Goal: Task Accomplishment & Management: Manage account settings

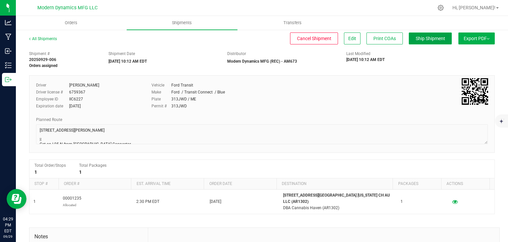
click at [422, 35] on button "Ship Shipment" at bounding box center [430, 38] width 43 height 12
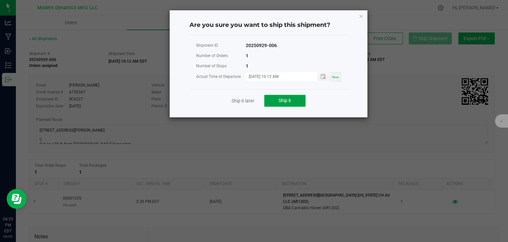
click at [291, 101] on span "Ship it" at bounding box center [285, 100] width 13 height 5
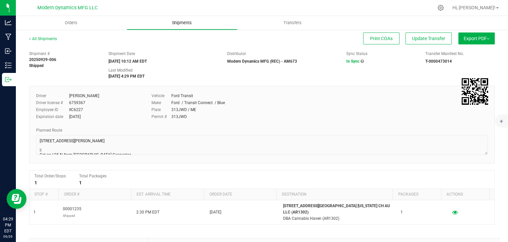
click at [174, 26] on uib-tab-heading "Shipments" at bounding box center [182, 22] width 110 height 13
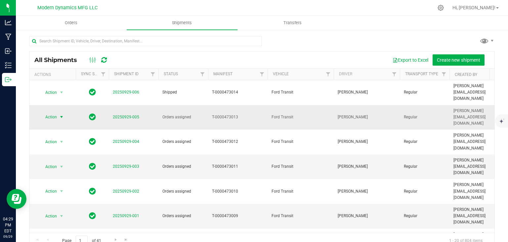
click at [56, 112] on span "Action" at bounding box center [48, 116] width 18 height 9
click at [71, 166] on li "Ship shipment" at bounding box center [64, 171] width 49 height 10
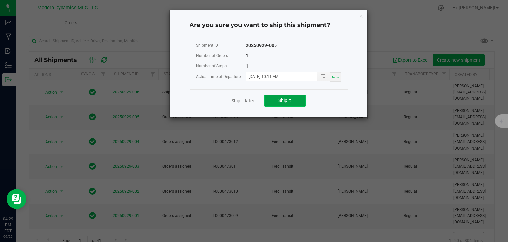
click at [274, 98] on button "Ship it" at bounding box center [284, 101] width 41 height 12
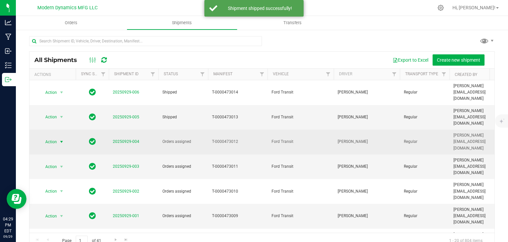
click at [60, 139] on span "select" at bounding box center [61, 141] width 5 height 5
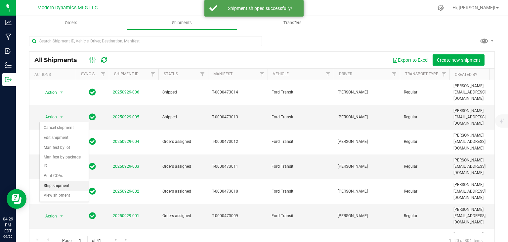
click at [75, 181] on li "Ship shipment" at bounding box center [64, 186] width 49 height 10
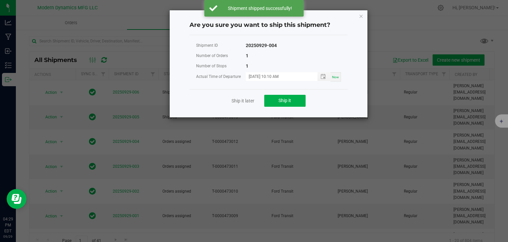
click at [275, 107] on div "Ship it later Ship it" at bounding box center [269, 100] width 158 height 23
click at [280, 102] on span "Ship it" at bounding box center [285, 100] width 13 height 5
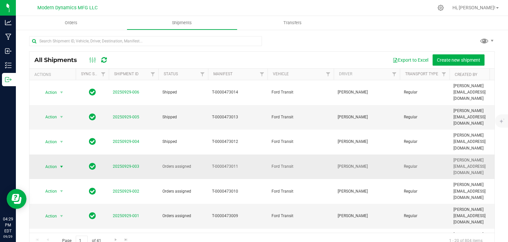
click at [59, 164] on span "select" at bounding box center [61, 166] width 5 height 5
click at [66, 195] on li "Ship shipment" at bounding box center [64, 200] width 49 height 10
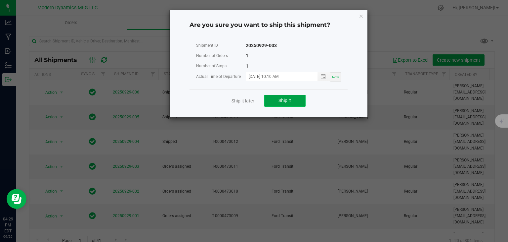
click at [272, 100] on button "Ship it" at bounding box center [284, 101] width 41 height 12
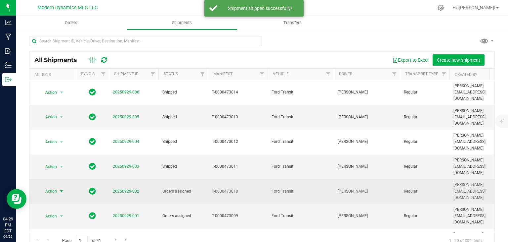
click at [61, 188] on span "select" at bounding box center [61, 190] width 5 height 5
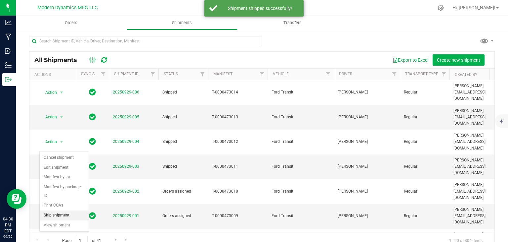
drag, startPoint x: 71, startPoint y: 205, endPoint x: 82, endPoint y: 196, distance: 14.1
click at [71, 210] on li "Ship shipment" at bounding box center [64, 215] width 49 height 10
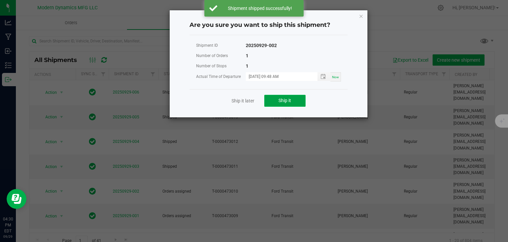
click at [290, 106] on button "Ship it" at bounding box center [284, 101] width 41 height 12
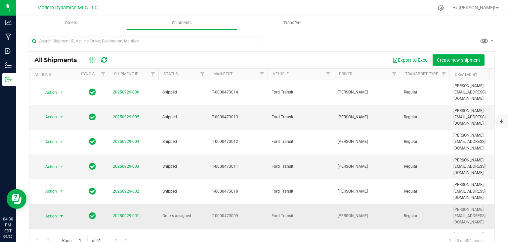
click at [64, 213] on span "select" at bounding box center [61, 215] width 5 height 5
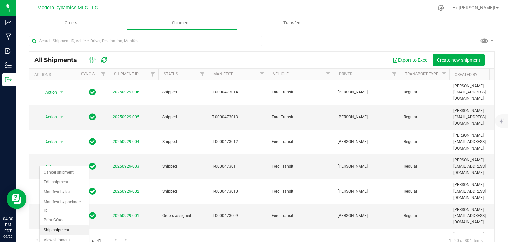
click at [66, 225] on li "Ship shipment" at bounding box center [64, 230] width 49 height 10
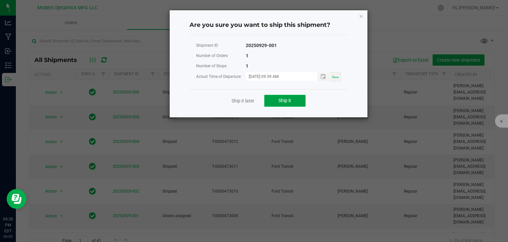
click at [273, 97] on button "Ship it" at bounding box center [284, 101] width 41 height 12
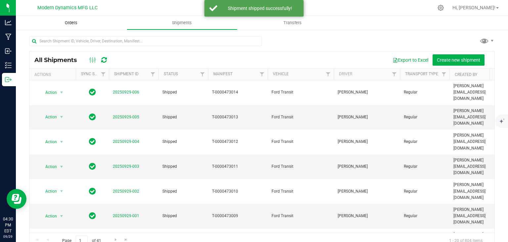
click at [75, 19] on uib-tab-heading "Orders" at bounding box center [71, 23] width 111 height 14
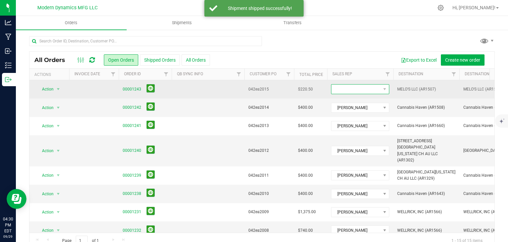
click at [367, 93] on span at bounding box center [356, 88] width 49 height 9
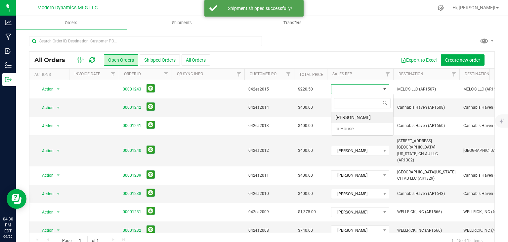
scroll to position [10, 58]
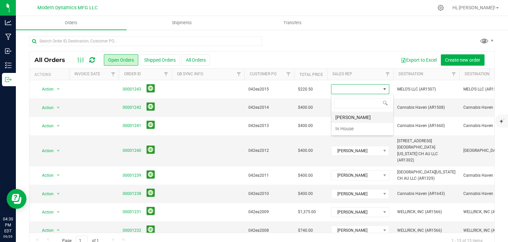
click at [357, 114] on li "[PERSON_NAME]" at bounding box center [363, 117] width 62 height 11
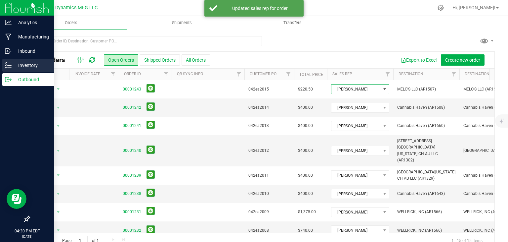
click at [12, 61] on p "Inventory" at bounding box center [32, 65] width 40 height 8
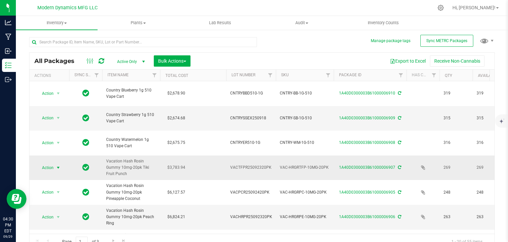
click at [60, 165] on span "select" at bounding box center [58, 167] width 5 height 5
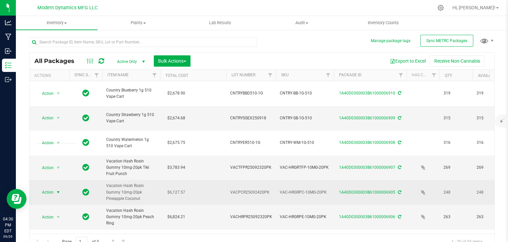
click at [56, 189] on span "select" at bounding box center [58, 191] width 5 height 5
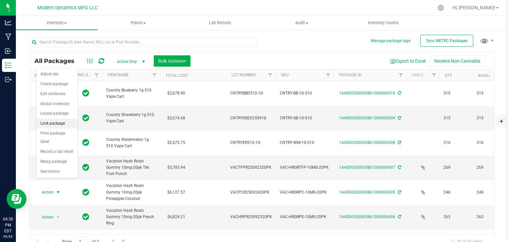
click at [59, 124] on li "Lock package" at bounding box center [56, 123] width 41 height 10
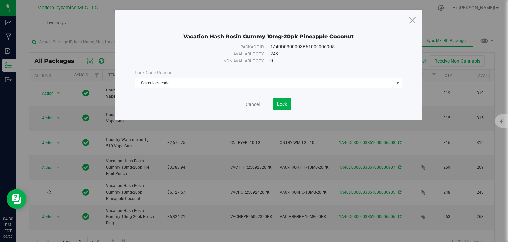
click at [162, 85] on span "Select lock code" at bounding box center [264, 82] width 259 height 9
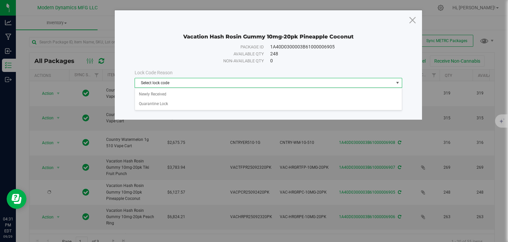
click at [169, 82] on span "Select lock code" at bounding box center [264, 82] width 259 height 9
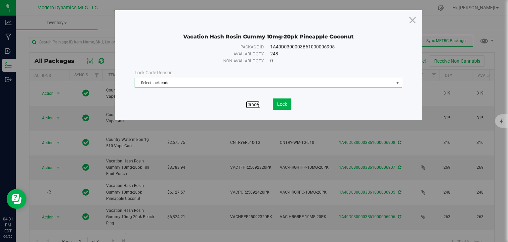
click at [250, 101] on link "Cancel" at bounding box center [253, 104] width 14 height 7
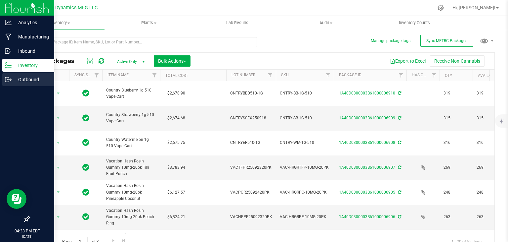
click at [12, 78] on p "Outbound" at bounding box center [32, 79] width 40 height 8
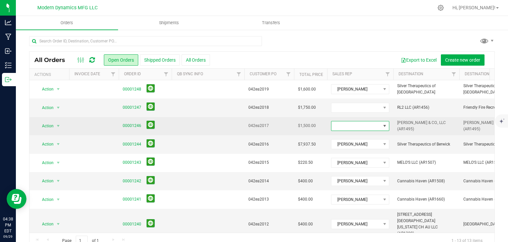
click at [362, 127] on span at bounding box center [356, 125] width 49 height 9
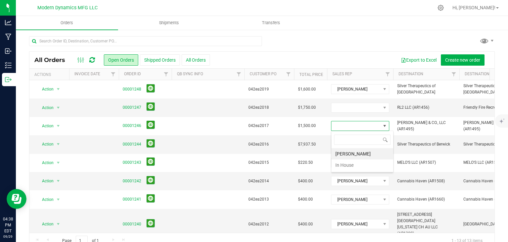
scroll to position [10, 58]
click at [356, 153] on li "[PERSON_NAME]" at bounding box center [363, 153] width 62 height 11
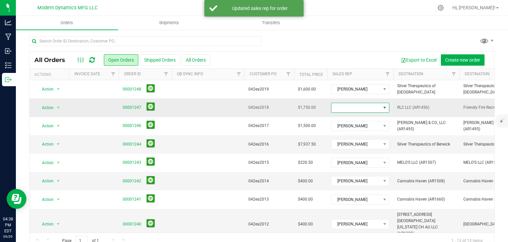
click at [362, 110] on span at bounding box center [356, 107] width 49 height 9
click at [356, 133] on li "[PERSON_NAME]" at bounding box center [363, 135] width 62 height 11
